Goal: Task Accomplishment & Management: Manage account settings

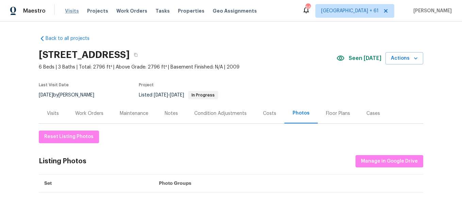
click at [73, 11] on span "Visits" at bounding box center [72, 10] width 14 height 7
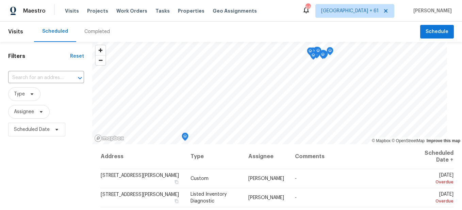
click at [101, 37] on div "Completed" at bounding box center [97, 31] width 42 height 20
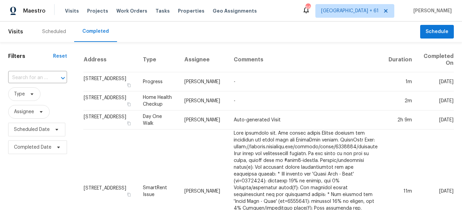
click at [50, 77] on div at bounding box center [58, 78] width 18 height 10
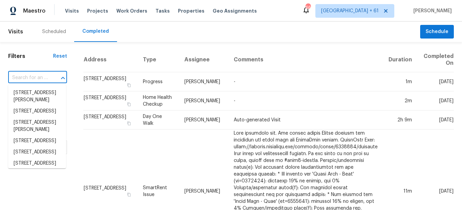
paste input "[STREET_ADDRESS][PERSON_NAME]"
type input "[STREET_ADDRESS][PERSON_NAME]"
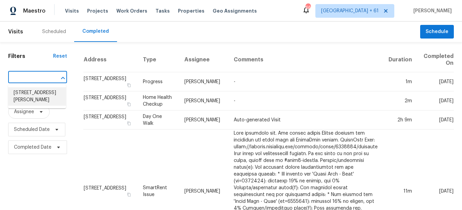
click at [53, 92] on li "[STREET_ADDRESS][PERSON_NAME]" at bounding box center [37, 96] width 58 height 18
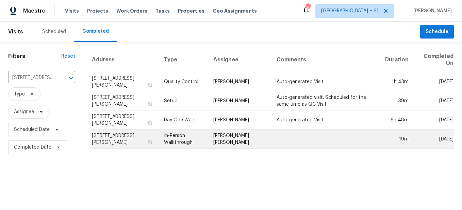
click at [193, 143] on td "In-Person Walkthrough" at bounding box center [183, 138] width 49 height 19
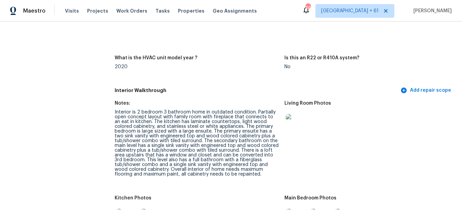
scroll to position [715, 0]
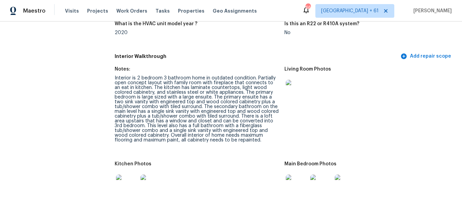
click at [296, 90] on img at bounding box center [297, 91] width 22 height 22
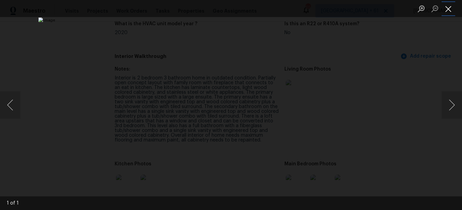
click at [445, 9] on button "Close lightbox" at bounding box center [449, 9] width 14 height 12
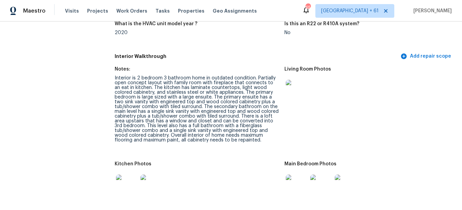
click at [295, 86] on img at bounding box center [297, 91] width 22 height 22
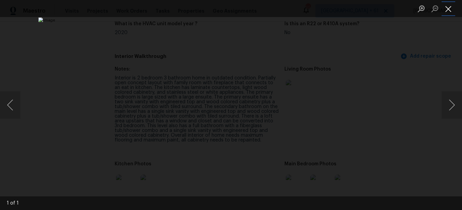
click at [448, 11] on button "Close lightbox" at bounding box center [449, 9] width 14 height 12
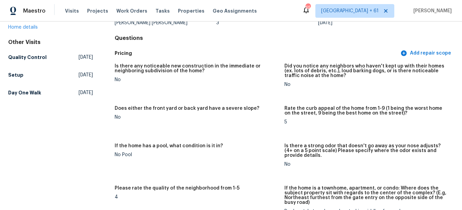
scroll to position [0, 0]
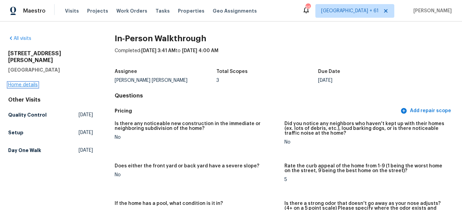
click at [24, 82] on link "Home details" at bounding box center [23, 84] width 30 height 5
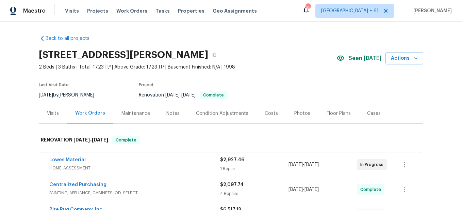
click at [67, 18] on div "Maestro Visits Projects Work Orders Tasks Properties Geo Assignments 656 [GEOGR…" at bounding box center [231, 10] width 462 height 21
click at [68, 13] on span "Visits" at bounding box center [72, 10] width 14 height 7
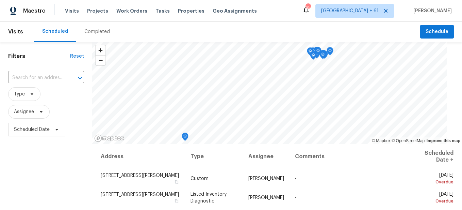
click at [91, 33] on div "Completed" at bounding box center [97, 31] width 26 height 7
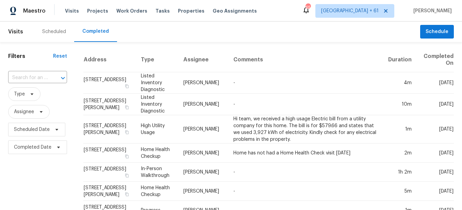
click at [52, 79] on div at bounding box center [58, 78] width 18 height 10
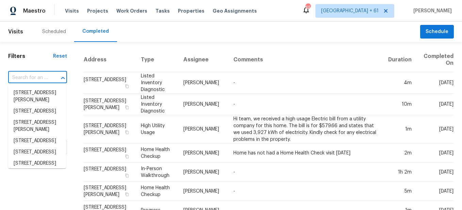
paste input "[STREET_ADDRESS]"
type input "[STREET_ADDRESS]"
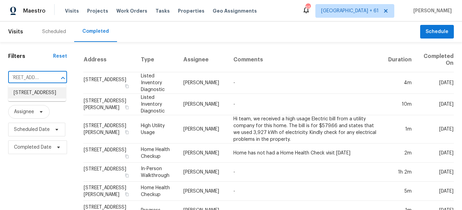
click at [38, 98] on li "[STREET_ADDRESS]" at bounding box center [37, 92] width 58 height 11
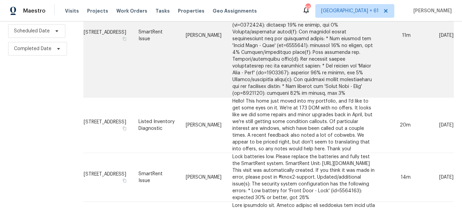
scroll to position [102, 0]
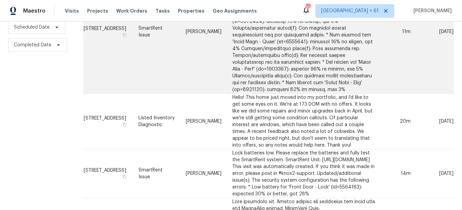
click at [195, 114] on td "[PERSON_NAME]" at bounding box center [203, 122] width 47 height 56
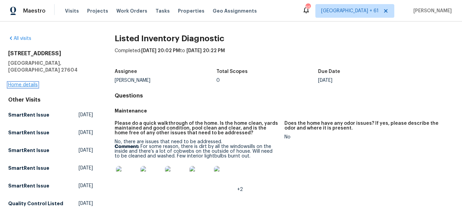
click at [26, 82] on link "Home details" at bounding box center [23, 84] width 30 height 5
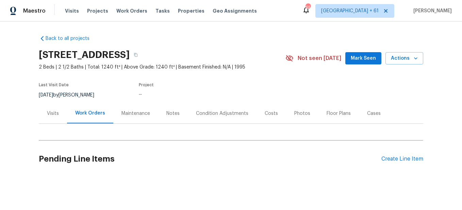
click at [286, 118] on div "Photos" at bounding box center [302, 113] width 32 height 20
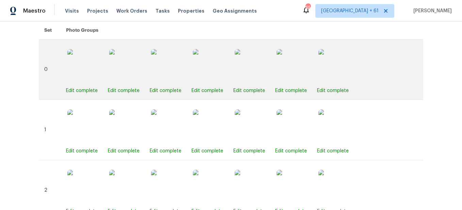
scroll to position [204, 0]
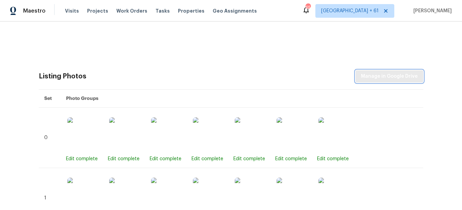
click at [385, 78] on span "Manage in Google Drive" at bounding box center [389, 76] width 57 height 9
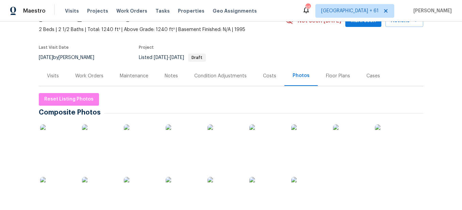
scroll to position [34, 0]
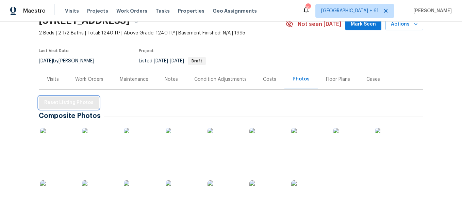
click at [69, 99] on span "Reset Listing Photos" at bounding box center [68, 102] width 49 height 9
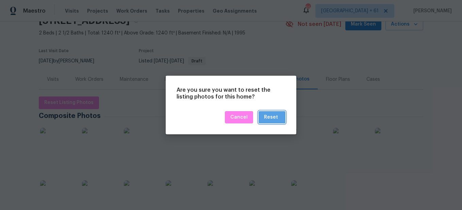
click at [269, 114] on div "Reset" at bounding box center [271, 117] width 14 height 9
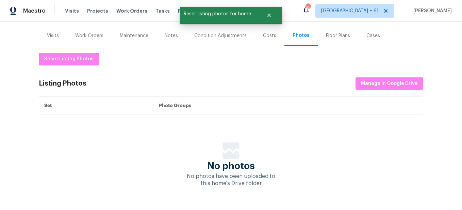
scroll to position [101, 0]
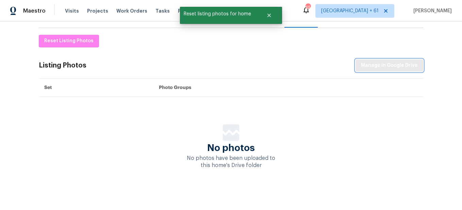
click at [393, 61] on span "Manage in Google Drive" at bounding box center [389, 65] width 57 height 9
